Goal: Transaction & Acquisition: Book appointment/travel/reservation

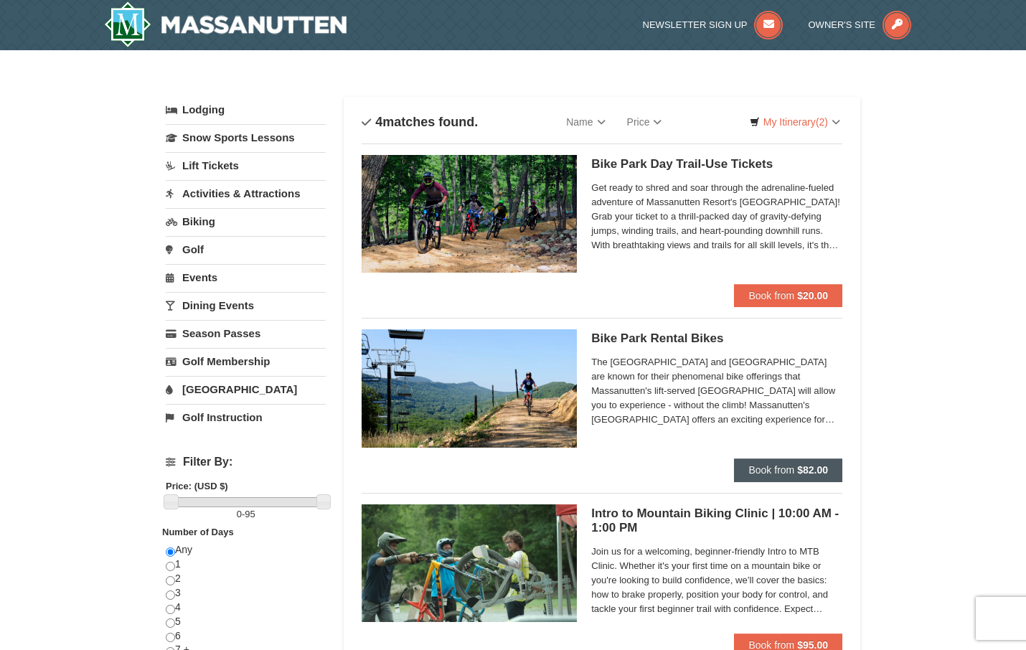
click at [787, 468] on span "Book from" at bounding box center [771, 469] width 46 height 11
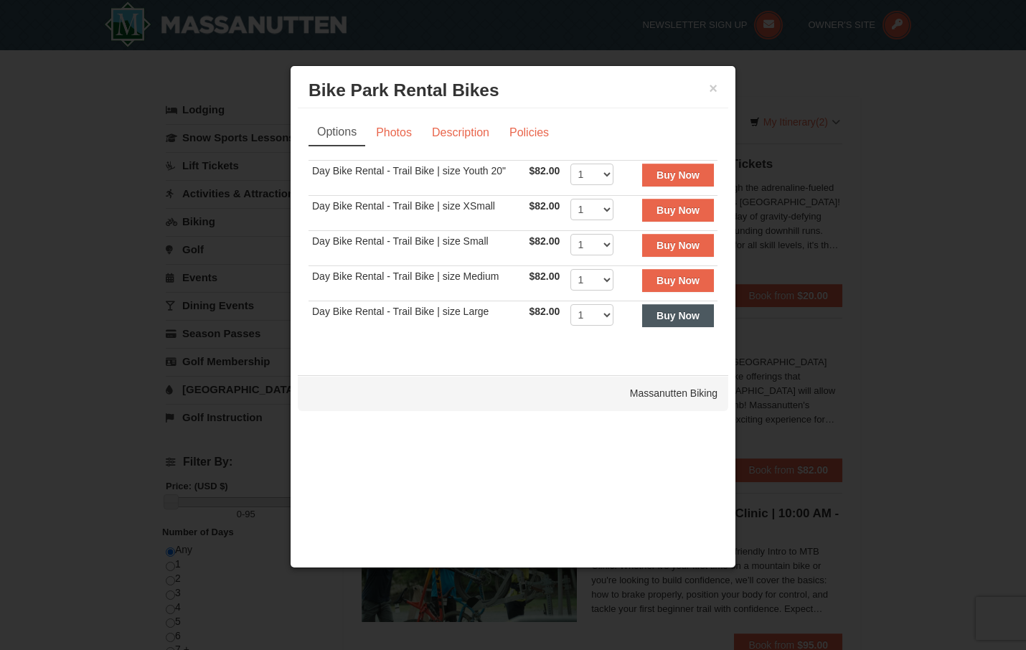
click at [674, 319] on strong "Buy Now" at bounding box center [677, 315] width 43 height 11
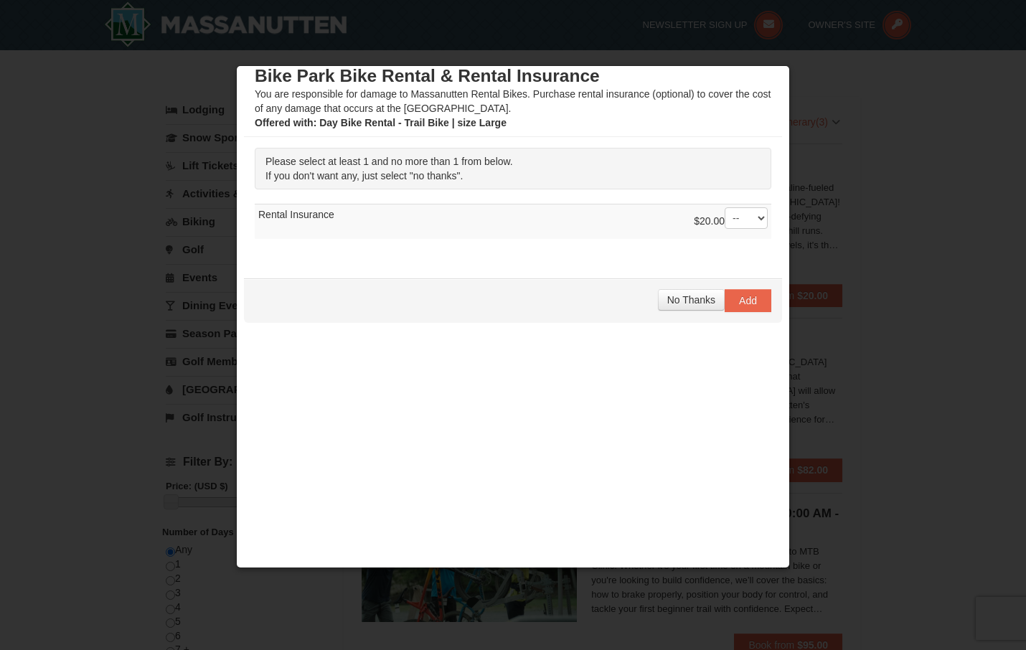
scroll to position [14, 0]
select select "1"
click at [754, 306] on button "Add" at bounding box center [748, 300] width 47 height 23
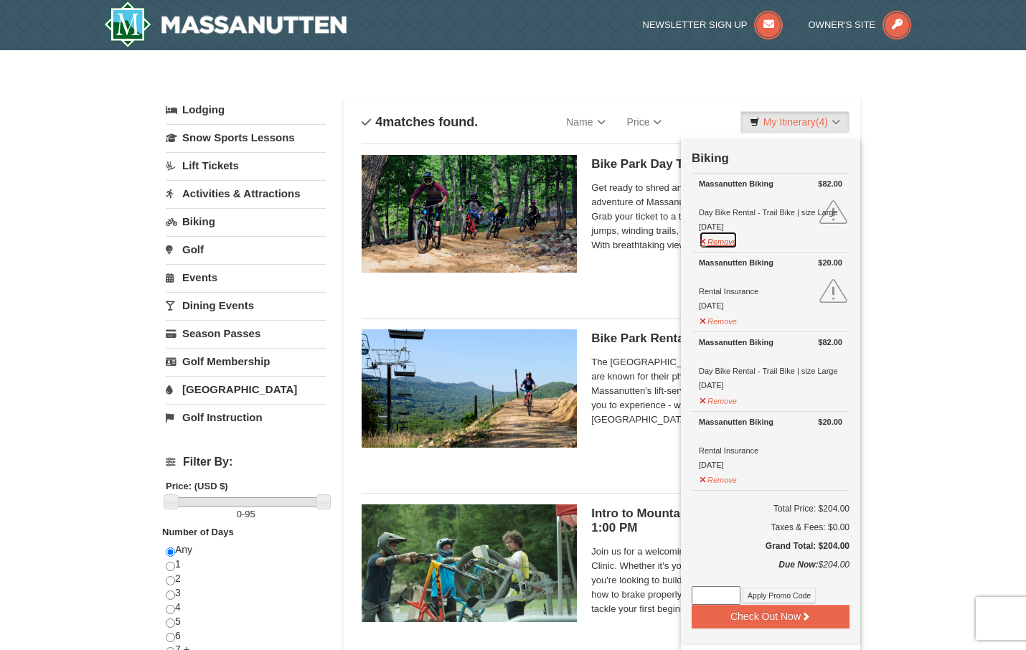
click at [725, 243] on button "Remove" at bounding box center [718, 240] width 39 height 18
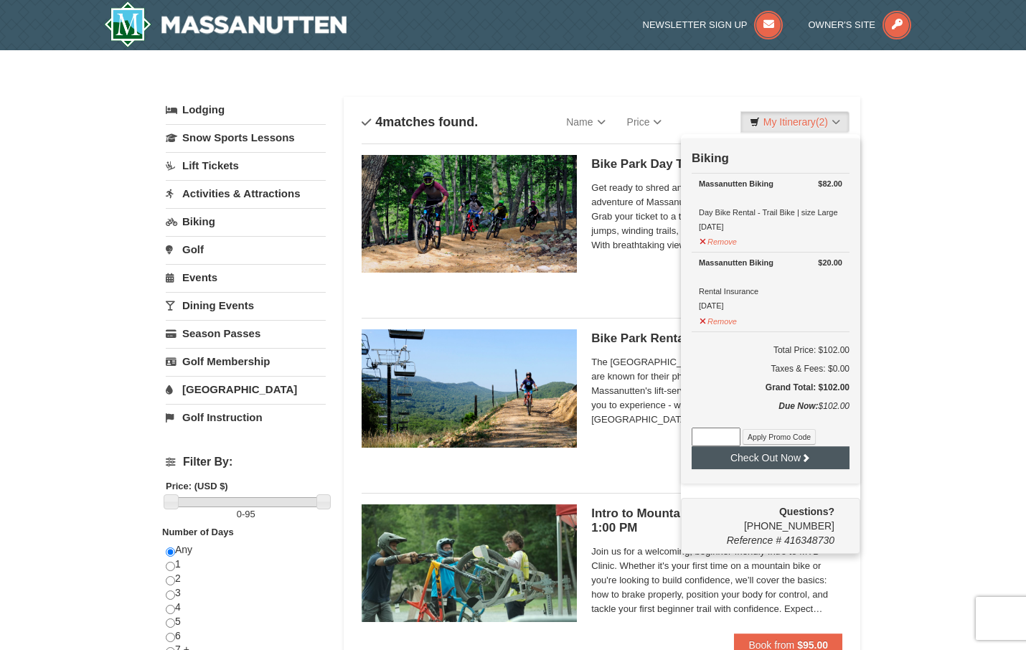
click at [796, 463] on button "Check Out Now" at bounding box center [771, 457] width 158 height 23
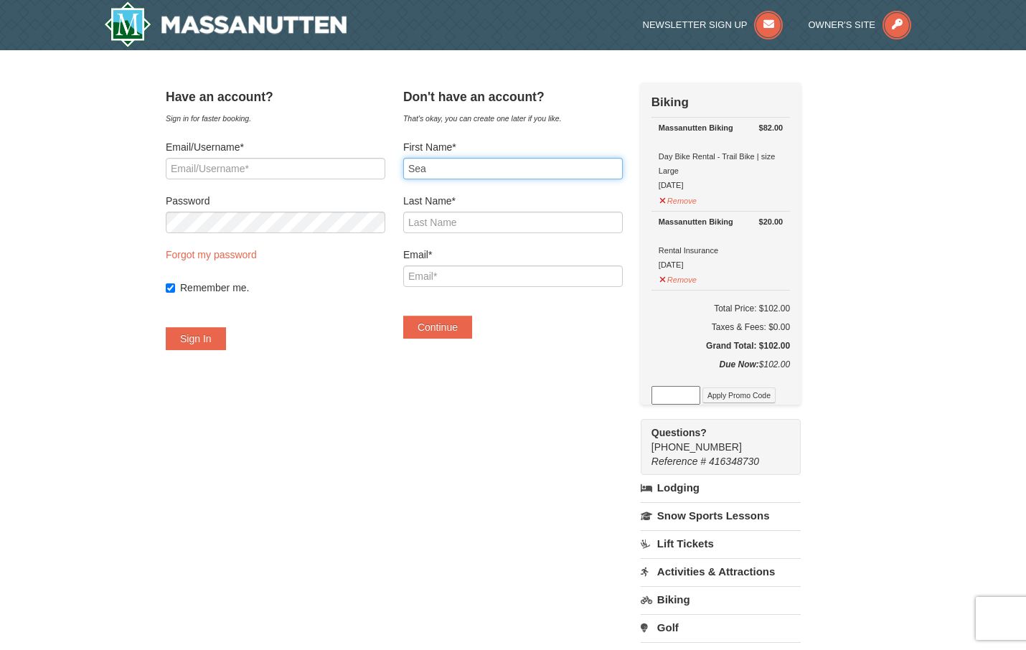
type input "Sean"
type input "Finnegan"
type input "sean.p.finnegan.3@gmail.com"
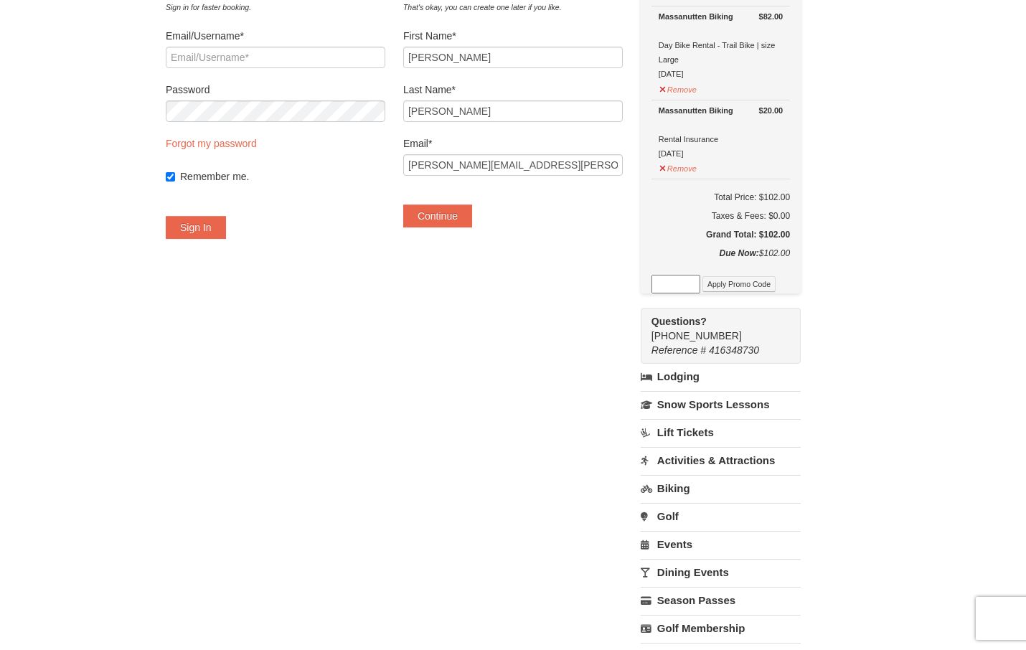
scroll to position [113, 0]
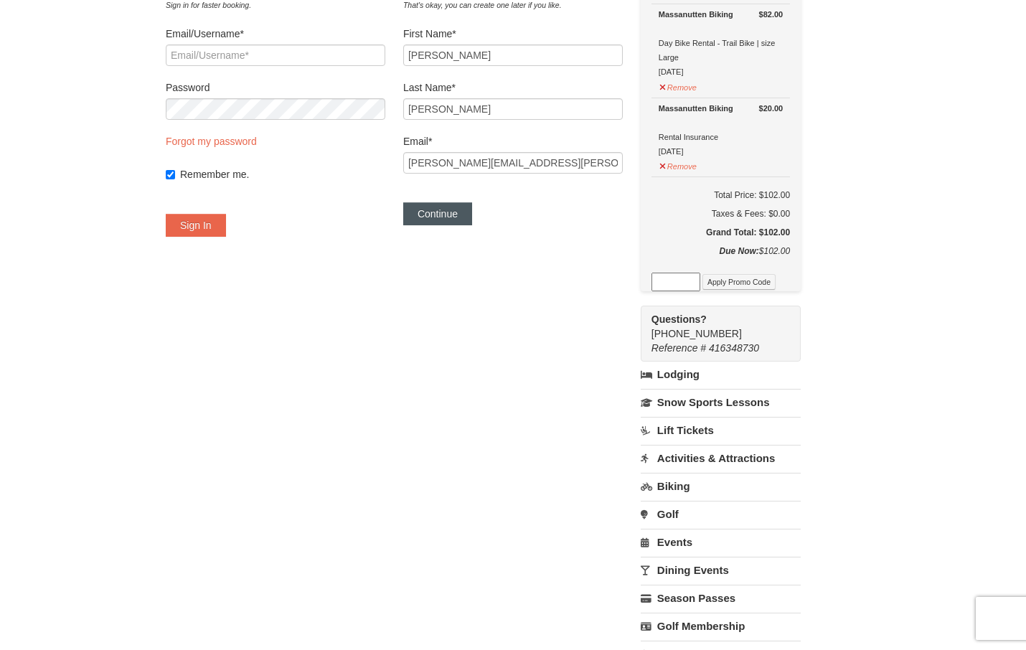
type input "Sean"
click at [463, 216] on button "Continue" at bounding box center [437, 213] width 69 height 23
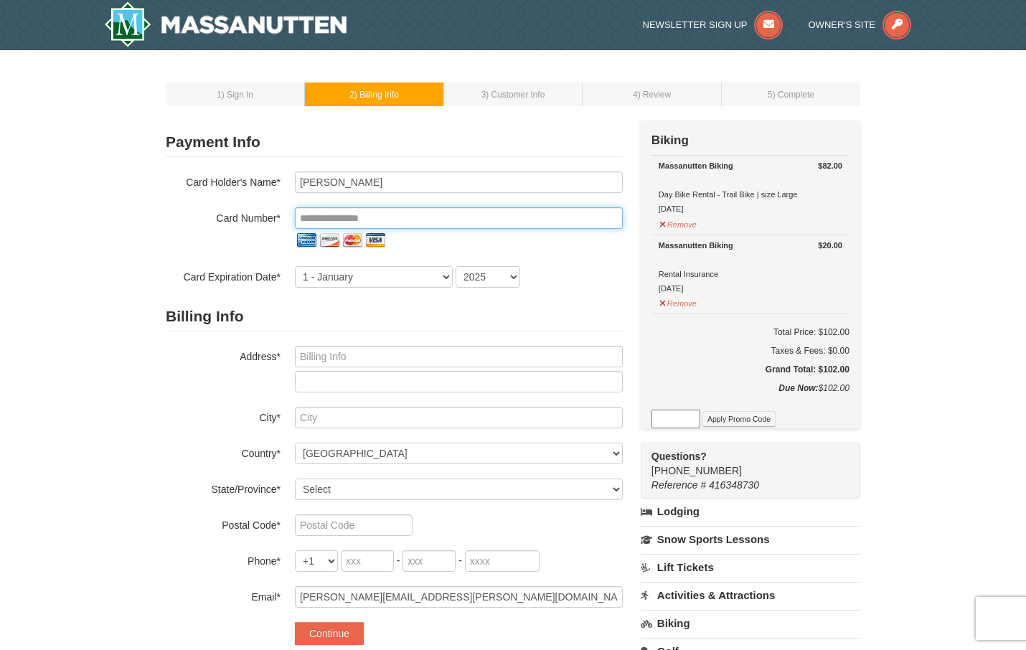
click at [393, 212] on input "tel" at bounding box center [459, 218] width 328 height 22
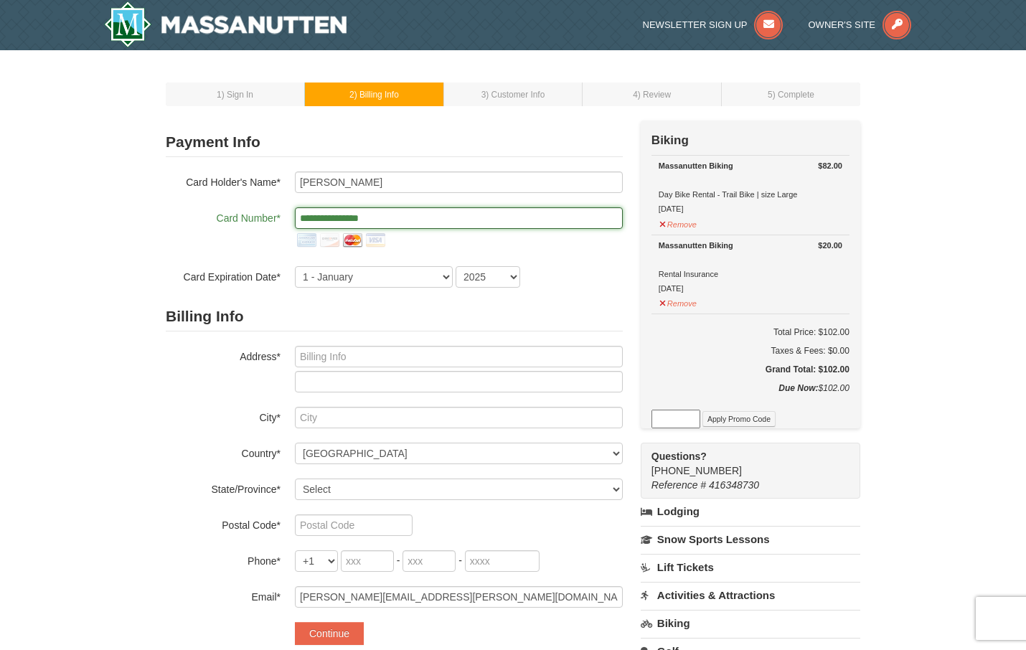
type input "**********"
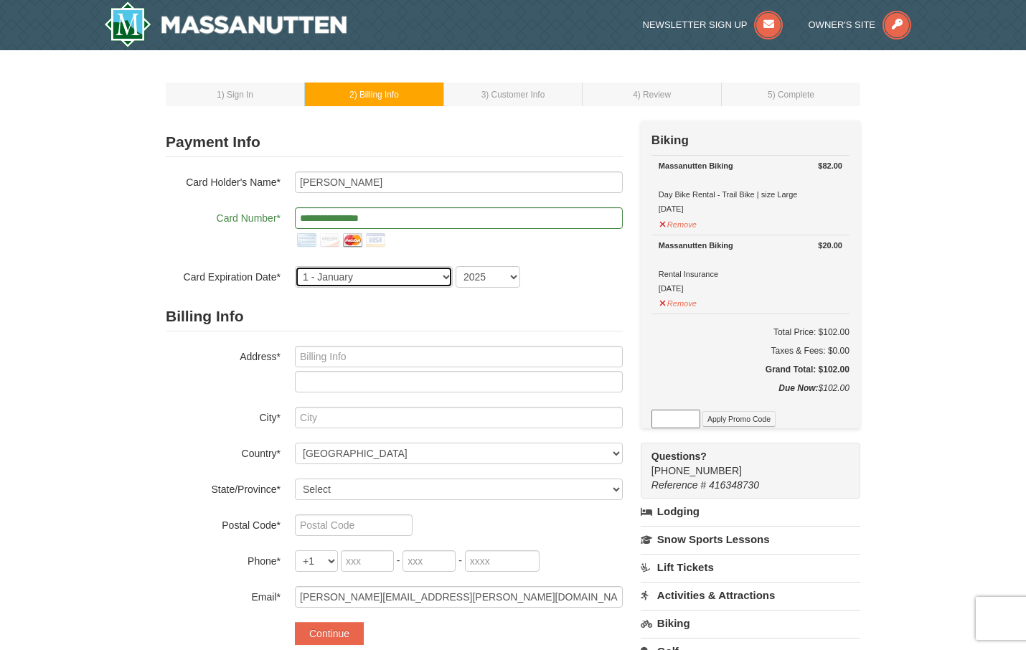
select select "10"
select select "2028"
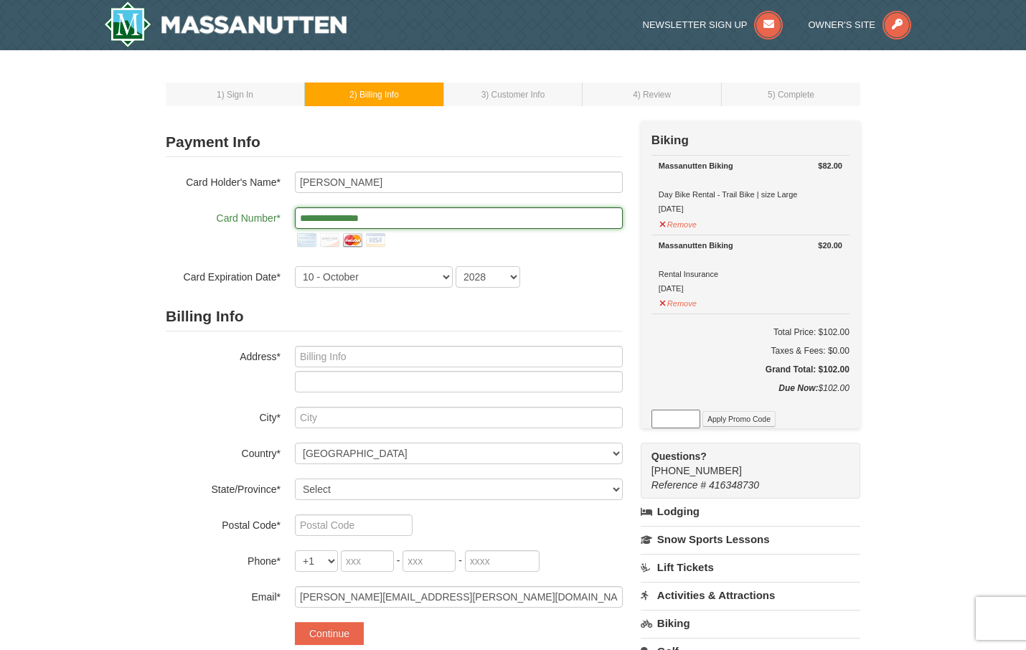
click at [482, 216] on input "**********" at bounding box center [459, 218] width 328 height 22
type input "*"
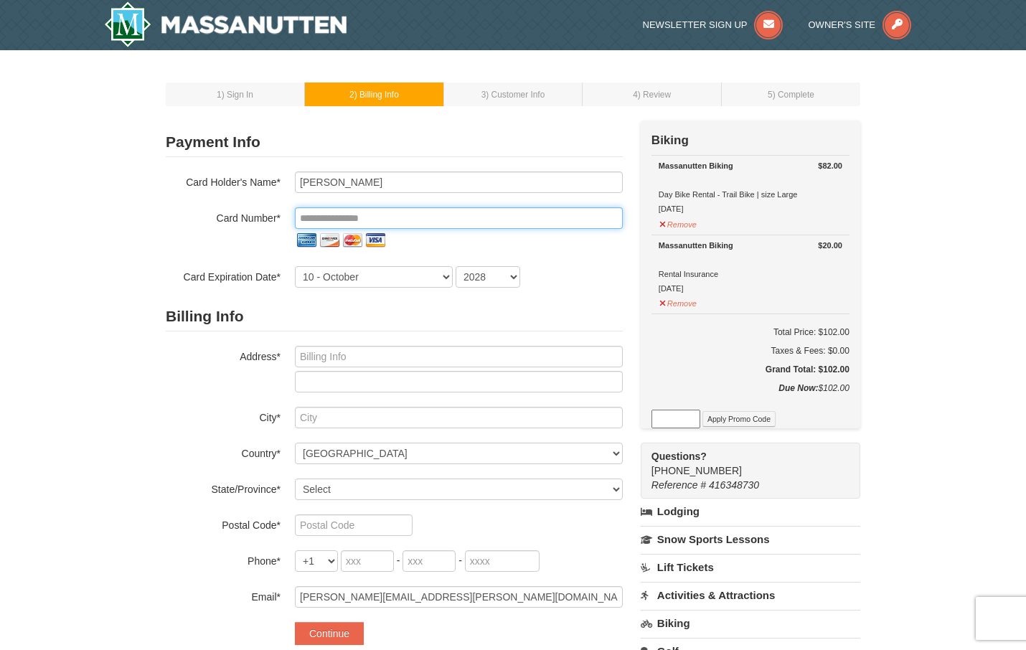
type input "*"
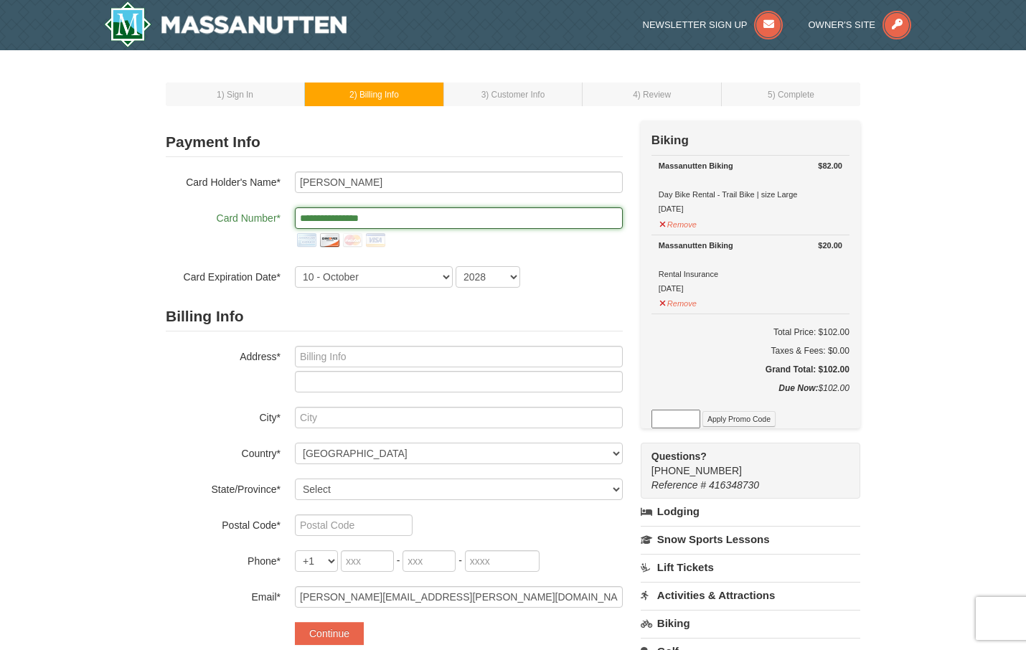
type input "**********"
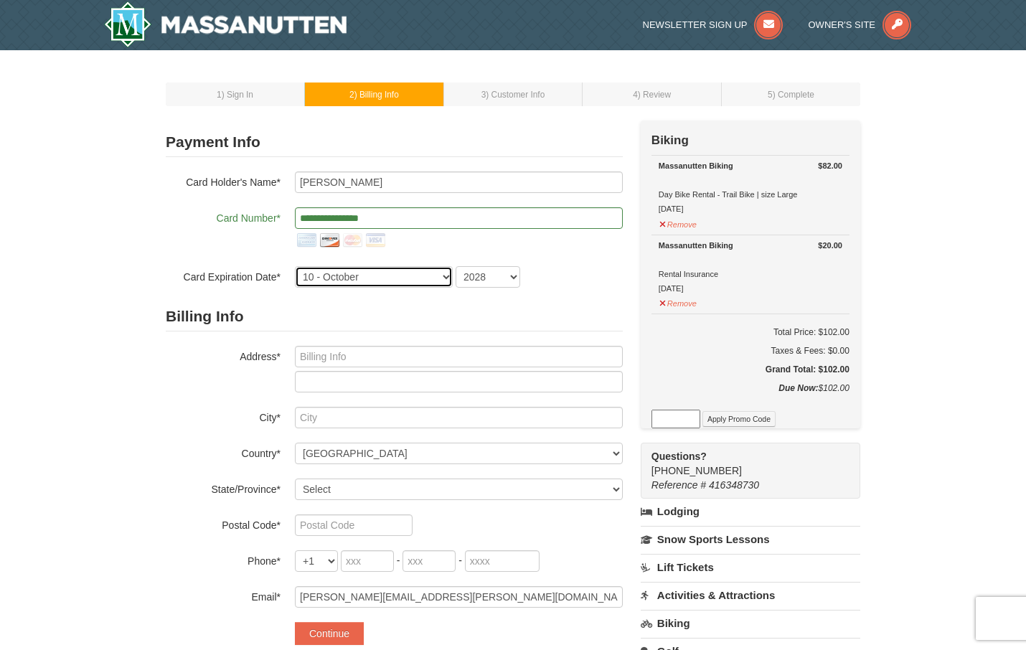
select select "8"
select select "2030"
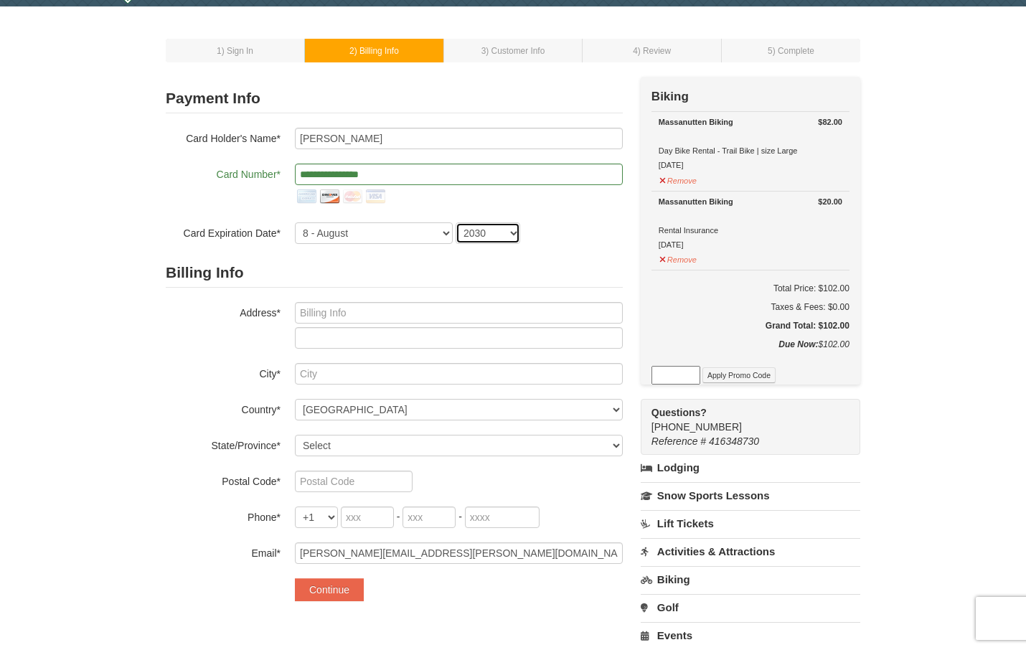
scroll to position [54, 0]
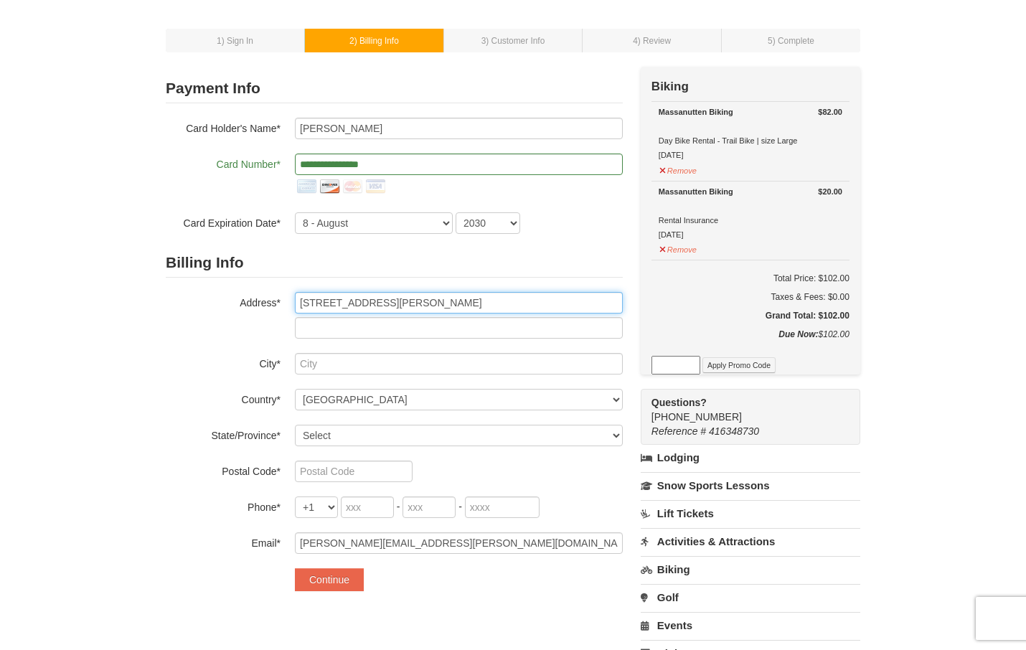
type input "4209 matthews lane"
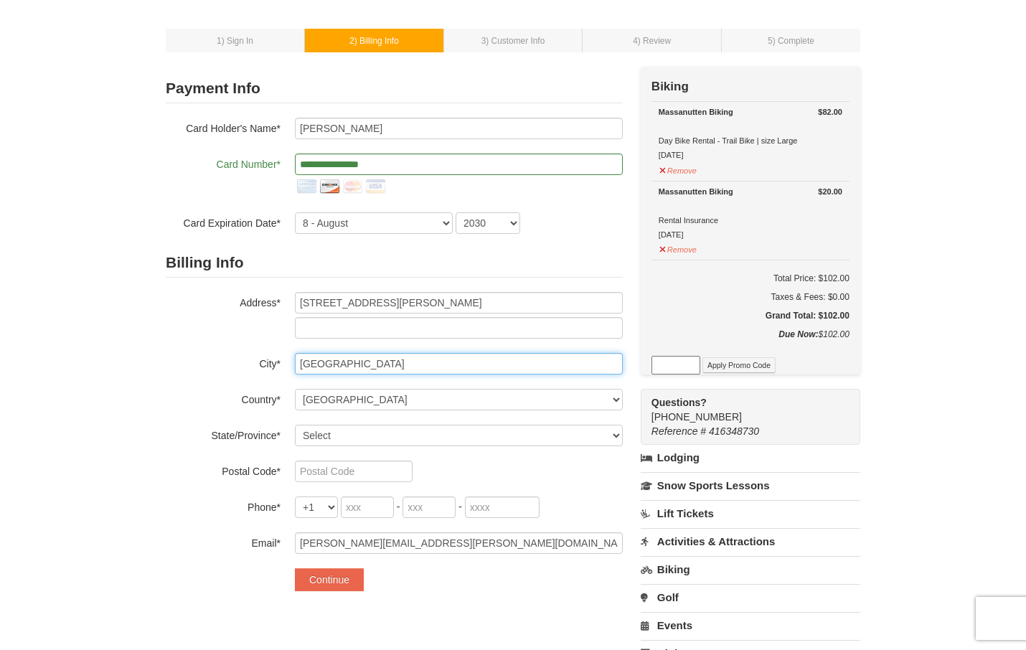
type input "Kensington"
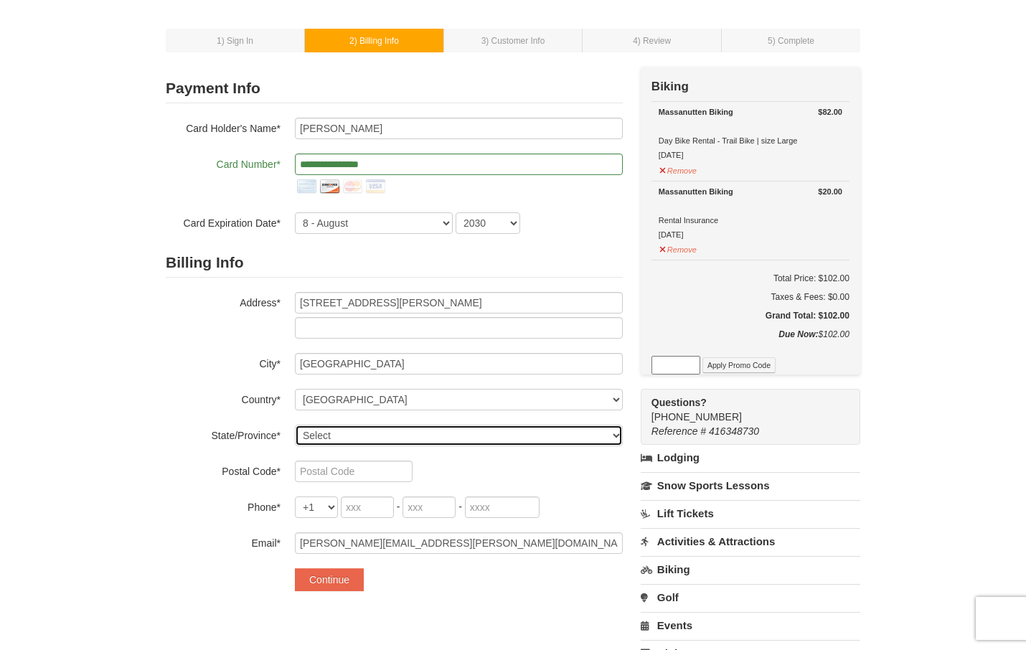
select select "MD"
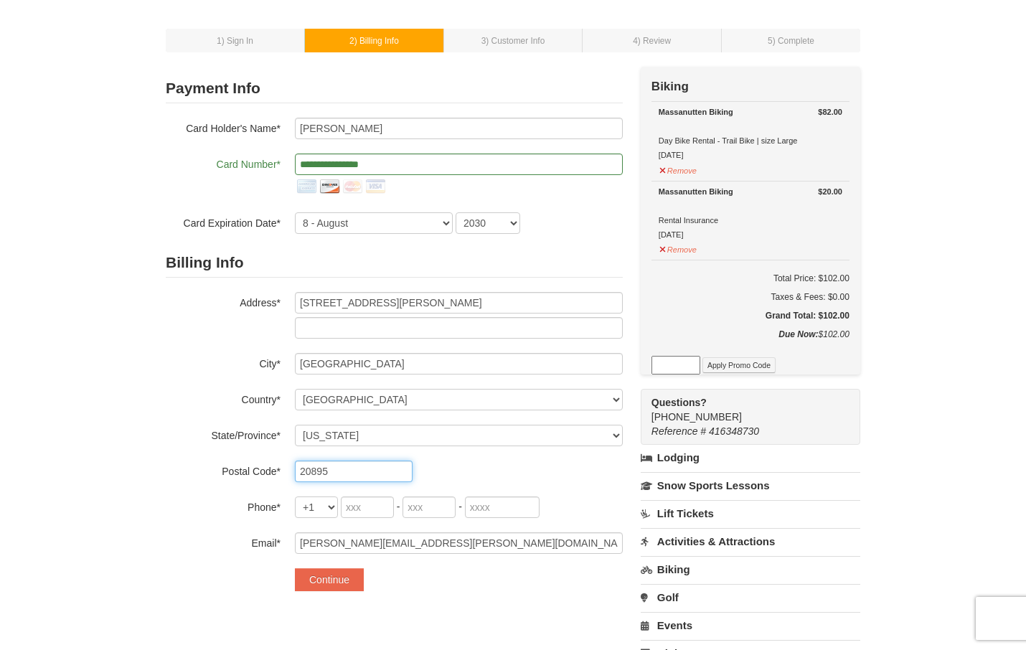
type input "20895"
click at [488, 457] on div "Billing Info Address* 4209 matthews lane City* Kensington Country* ----- Select…" at bounding box center [394, 401] width 457 height 306
click at [390, 504] on input "tel" at bounding box center [367, 507] width 53 height 22
type input "301"
click at [418, 514] on input "tel" at bounding box center [428, 507] width 53 height 22
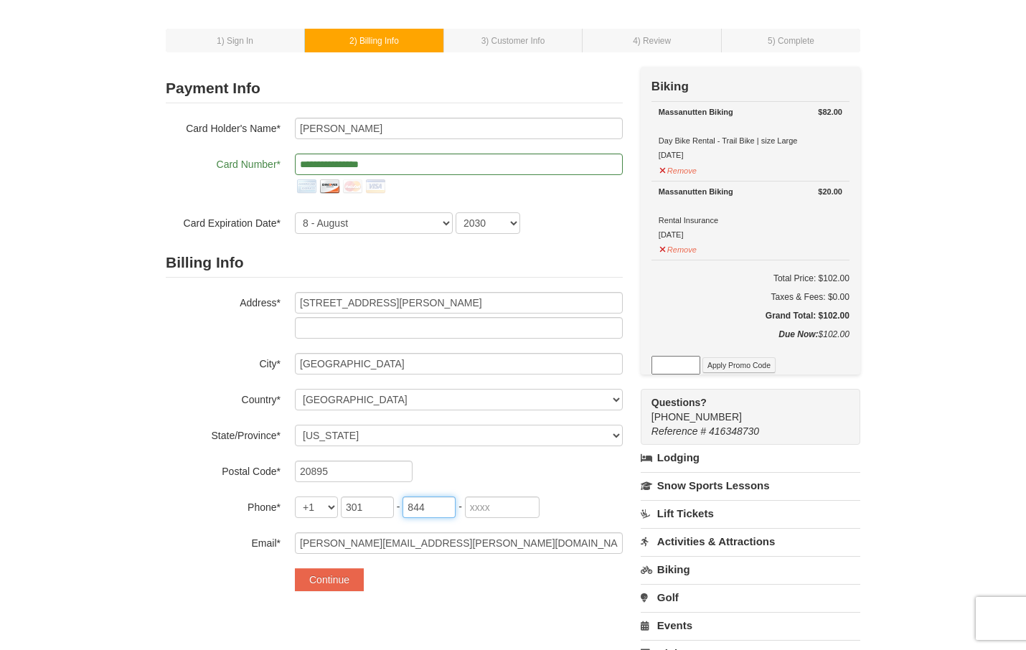
type input "844"
type input "1865"
click at [357, 588] on button "Continue" at bounding box center [329, 579] width 69 height 23
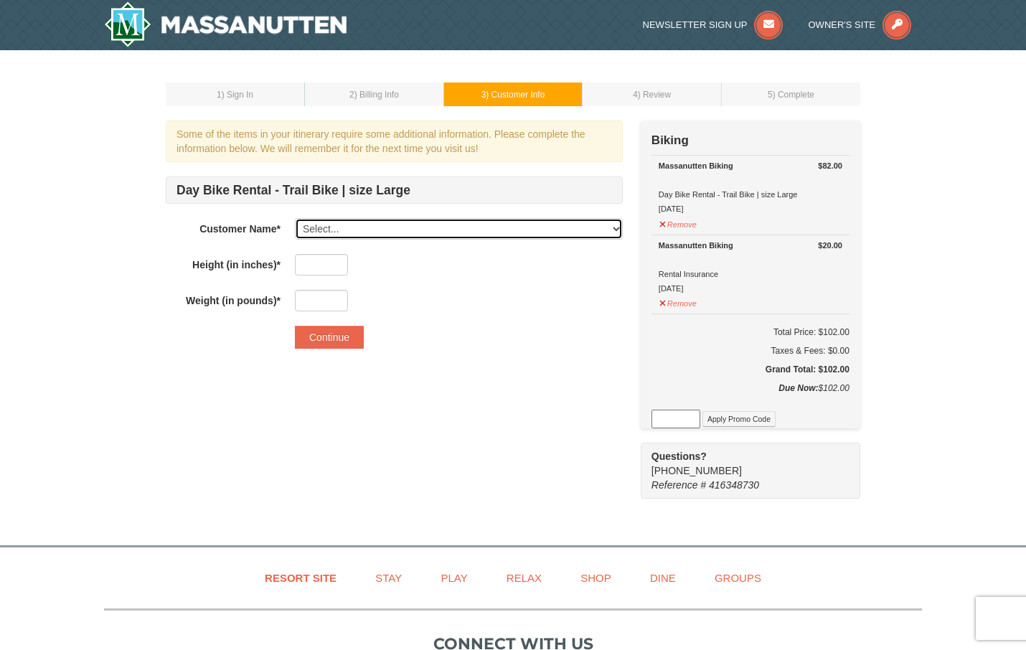
select select "28328097"
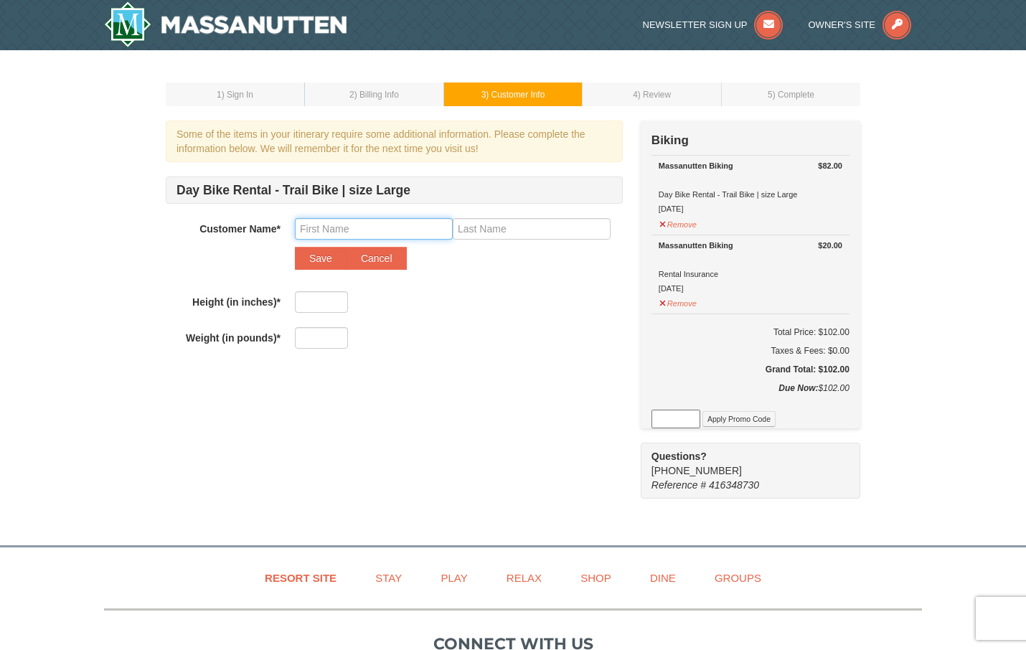
click at [390, 227] on input "text" at bounding box center [374, 229] width 158 height 22
type input "[PERSON_NAME]"
click at [469, 229] on input "text" at bounding box center [532, 229] width 158 height 22
type input "Bermudez"
click at [314, 310] on input "text" at bounding box center [321, 302] width 53 height 22
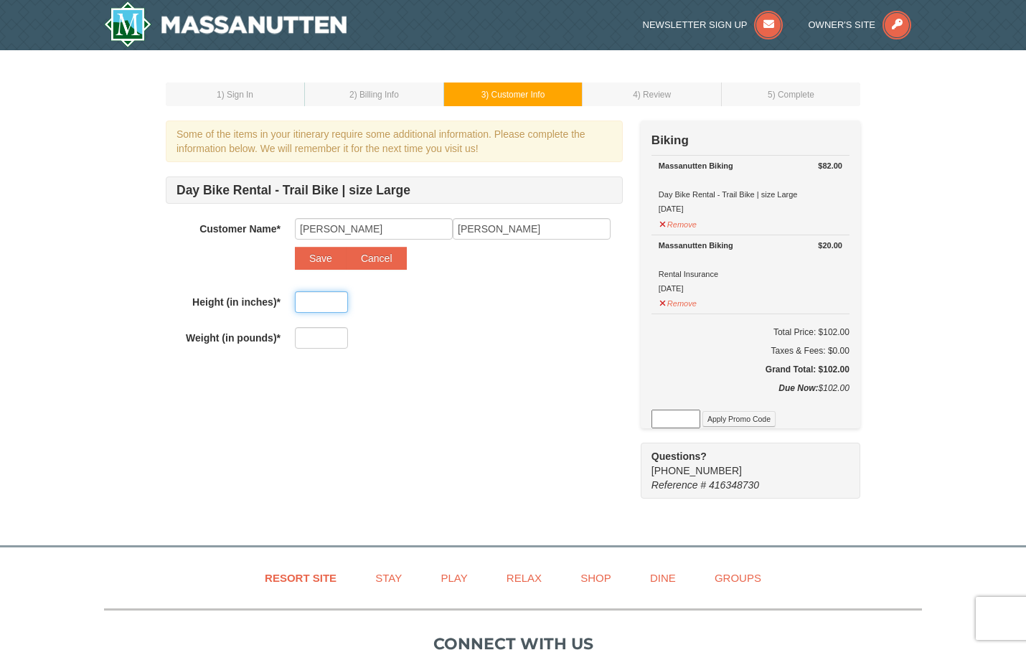
type input "6"
type input "72"
click at [341, 337] on input "text" at bounding box center [321, 338] width 53 height 22
type input "267"
click at [502, 318] on div "Day Bike Rental - Trail Bike | size Large Customer Name* Select... Sean Finnega…" at bounding box center [394, 262] width 457 height 172
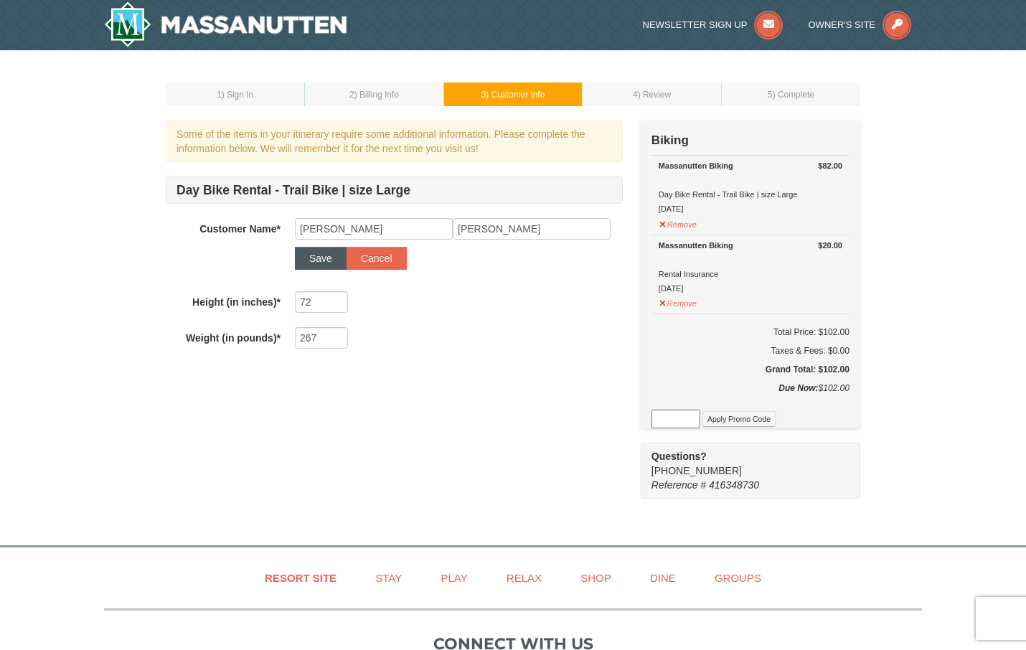
click at [334, 265] on button "Save" at bounding box center [321, 258] width 52 height 23
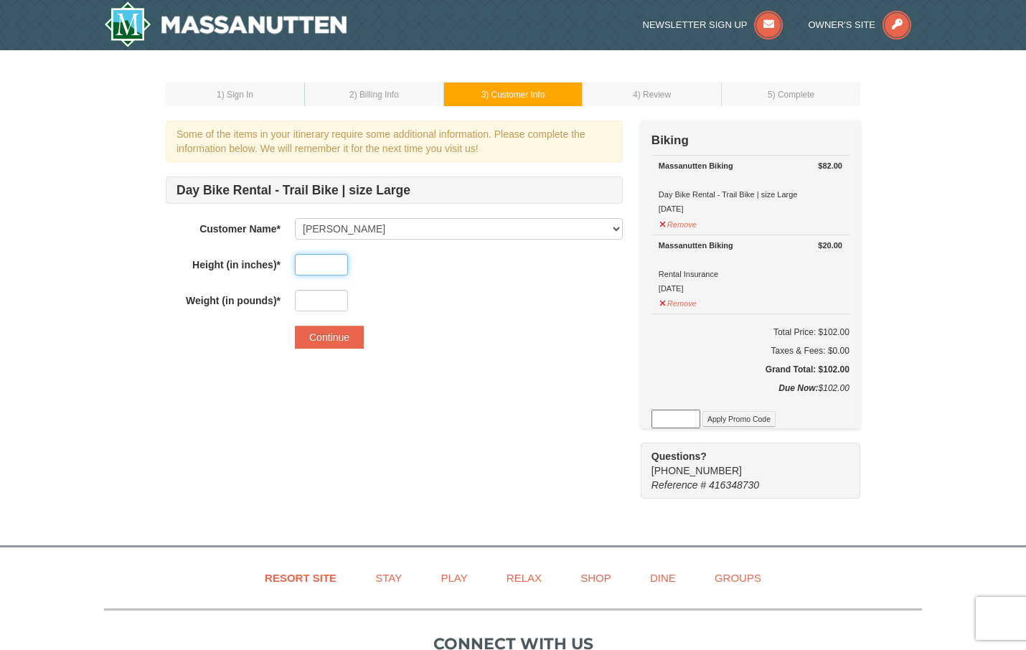
click at [336, 271] on input "text" at bounding box center [321, 265] width 53 height 22
type input "72"
click at [341, 303] on input "text" at bounding box center [321, 301] width 53 height 22
type input "267"
click at [340, 331] on button "Continue" at bounding box center [329, 337] width 69 height 23
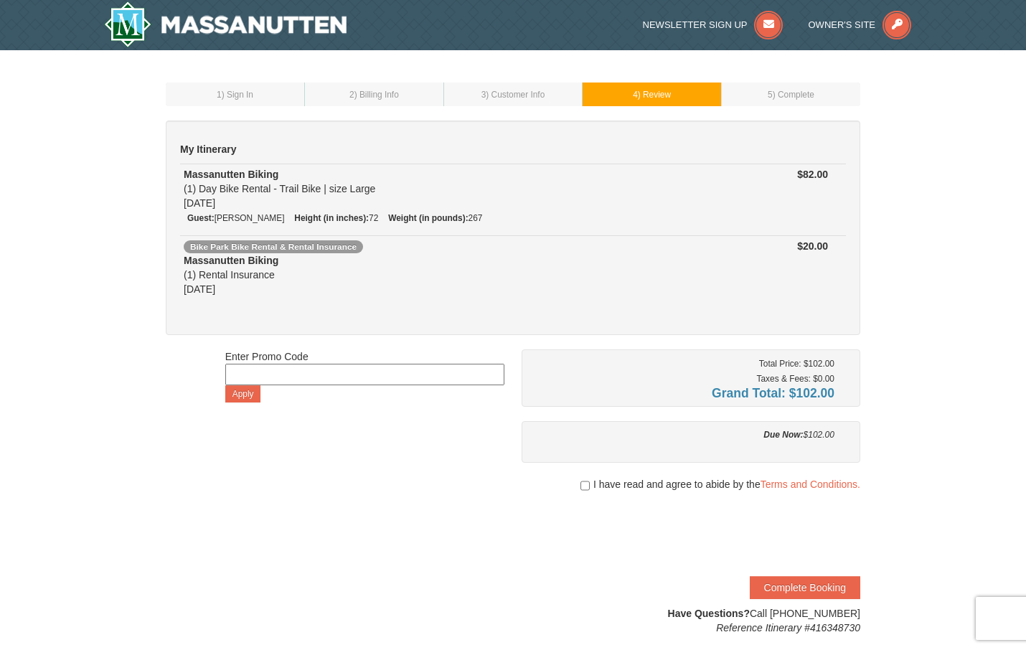
click at [529, 98] on span ") Customer Info" at bounding box center [515, 95] width 59 height 10
click at [515, 101] on td "3 ) Customer Info" at bounding box center [512, 94] width 139 height 24
click at [580, 484] on input "checkbox" at bounding box center [584, 485] width 9 height 11
checkbox input "true"
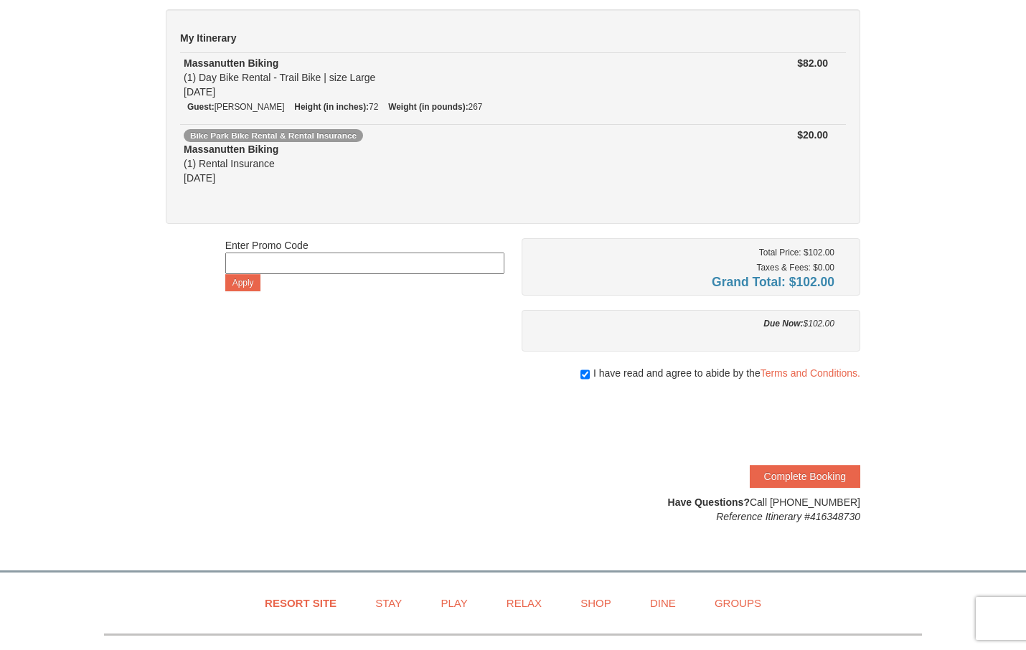
scroll to position [128, 0]
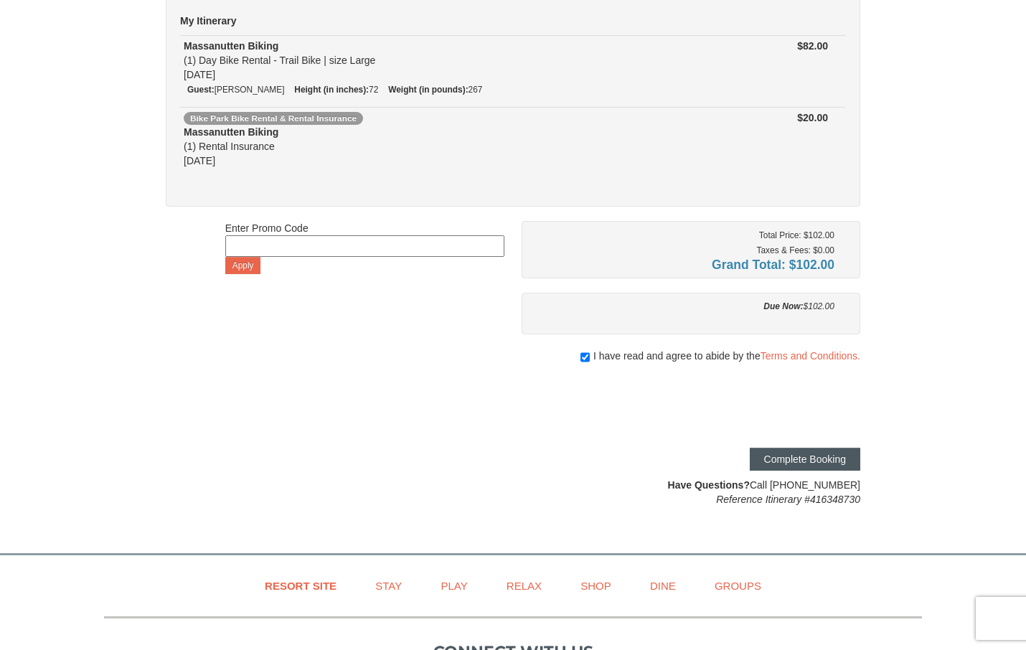
click at [796, 461] on button "Complete Booking" at bounding box center [805, 459] width 110 height 23
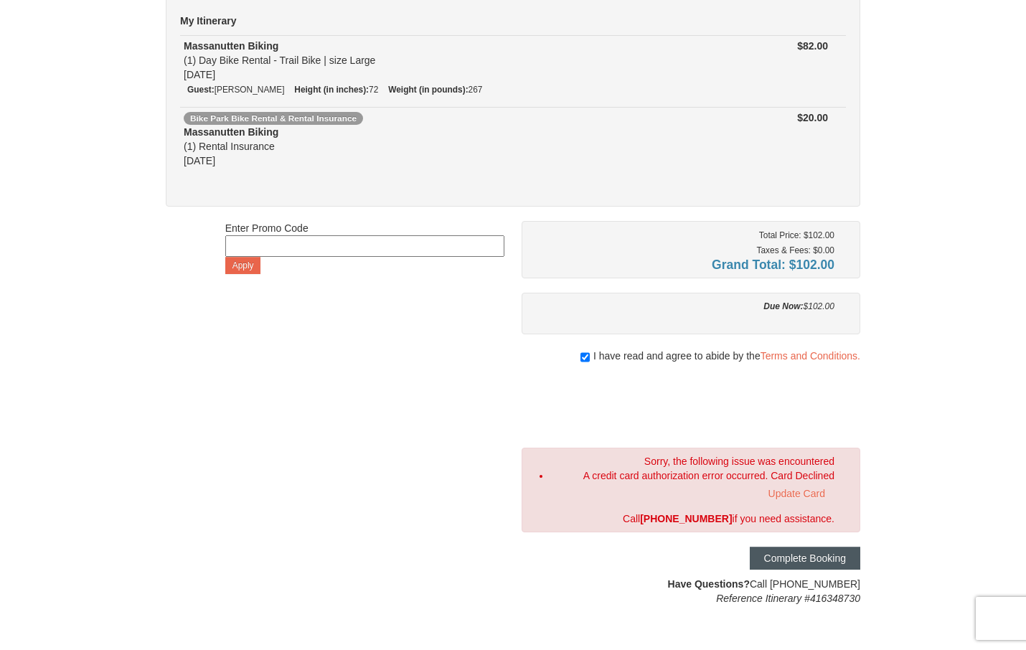
click at [793, 560] on button "Complete Booking" at bounding box center [805, 558] width 110 height 23
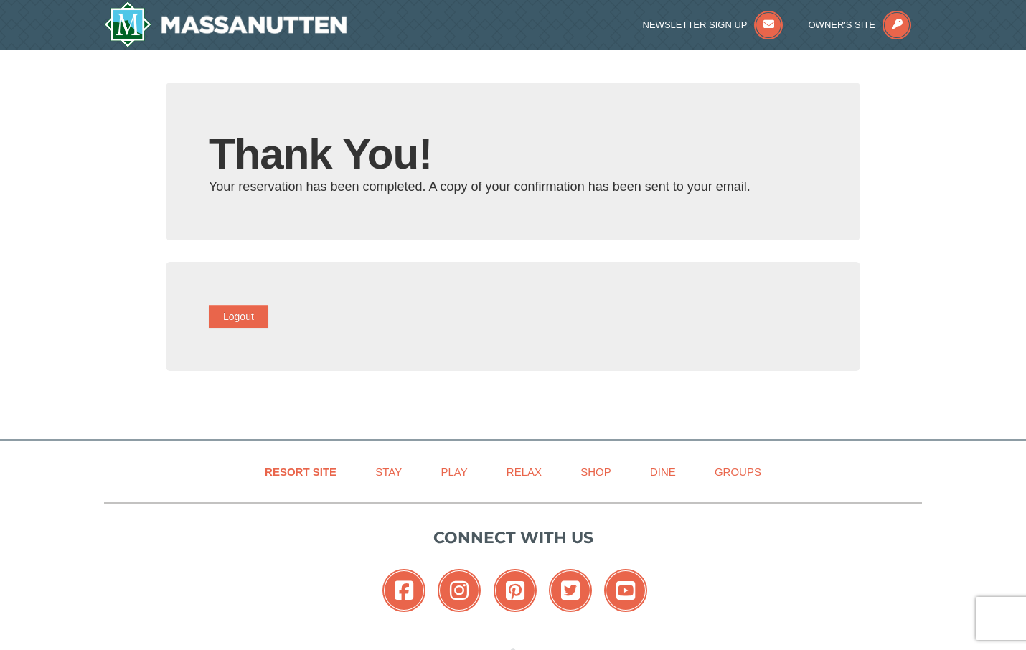
type input "[PERSON_NAME][EMAIL_ADDRESS][PERSON_NAME][DOMAIN_NAME]"
